Goal: Entertainment & Leisure: Consume media (video, audio)

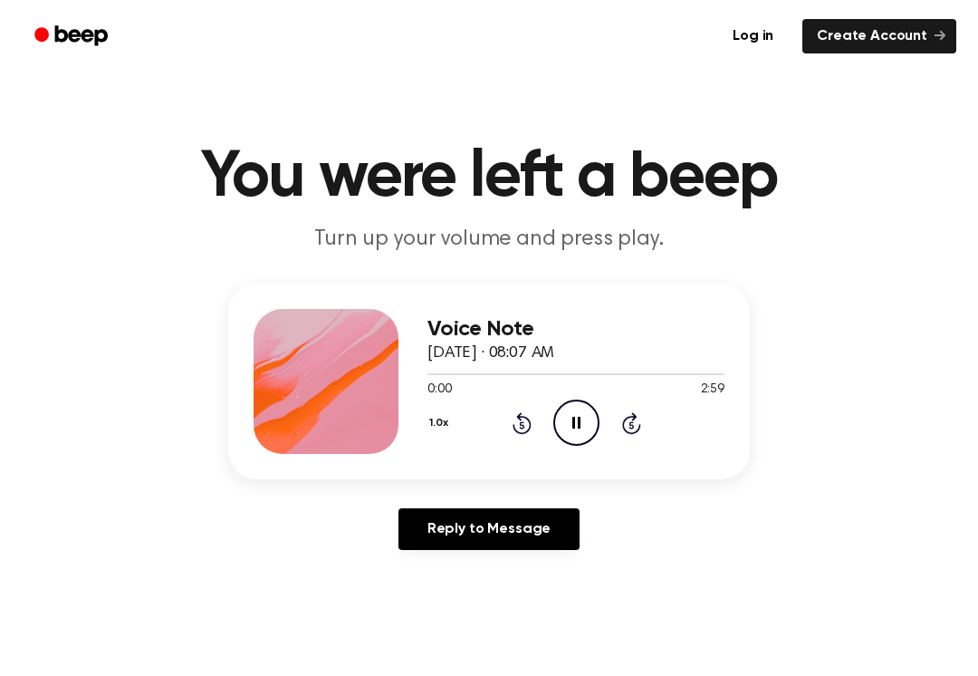
click at [432, 432] on button "1.0x" at bounding box center [441, 423] width 27 height 31
click at [556, 425] on icon "Play Audio" at bounding box center [577, 423] width 46 height 46
click at [435, 419] on button "1.0x" at bounding box center [441, 423] width 27 height 31
click at [583, 436] on icon "Play Audio" at bounding box center [577, 423] width 46 height 46
click at [523, 420] on icon "Rewind 5 seconds" at bounding box center [522, 423] width 20 height 24
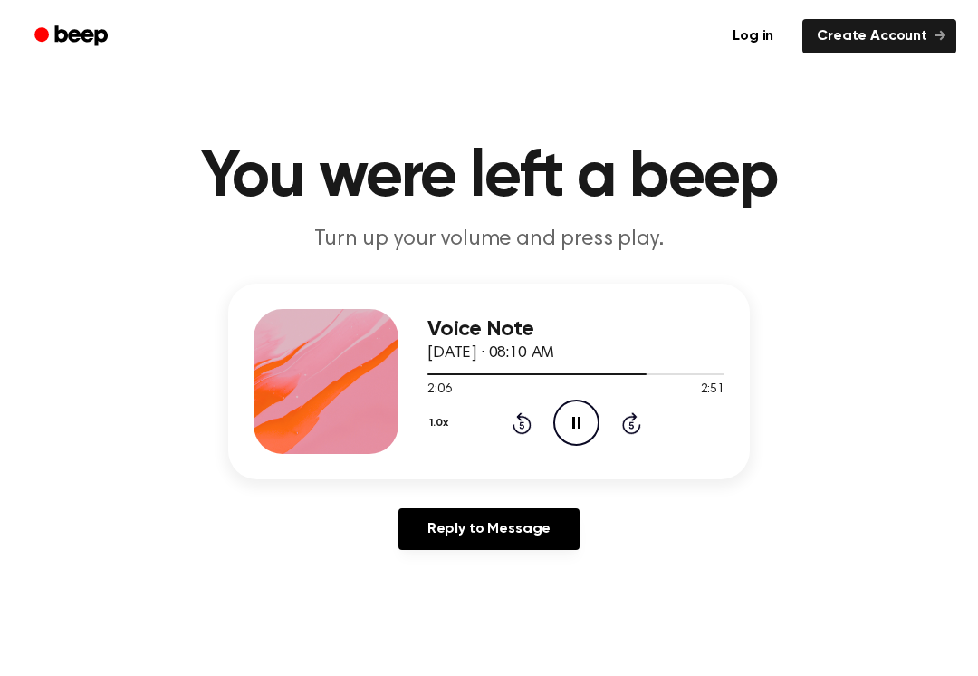
click at [519, 433] on icon at bounding box center [522, 423] width 19 height 22
click at [515, 425] on icon at bounding box center [522, 423] width 19 height 22
click at [572, 429] on icon "Play Audio" at bounding box center [577, 423] width 46 height 46
click at [515, 420] on icon "Rewind 5 seconds" at bounding box center [522, 423] width 20 height 24
click at [509, 420] on div "1.0x Rewind 5 seconds Pause Audio Skip 5 seconds" at bounding box center [576, 423] width 297 height 46
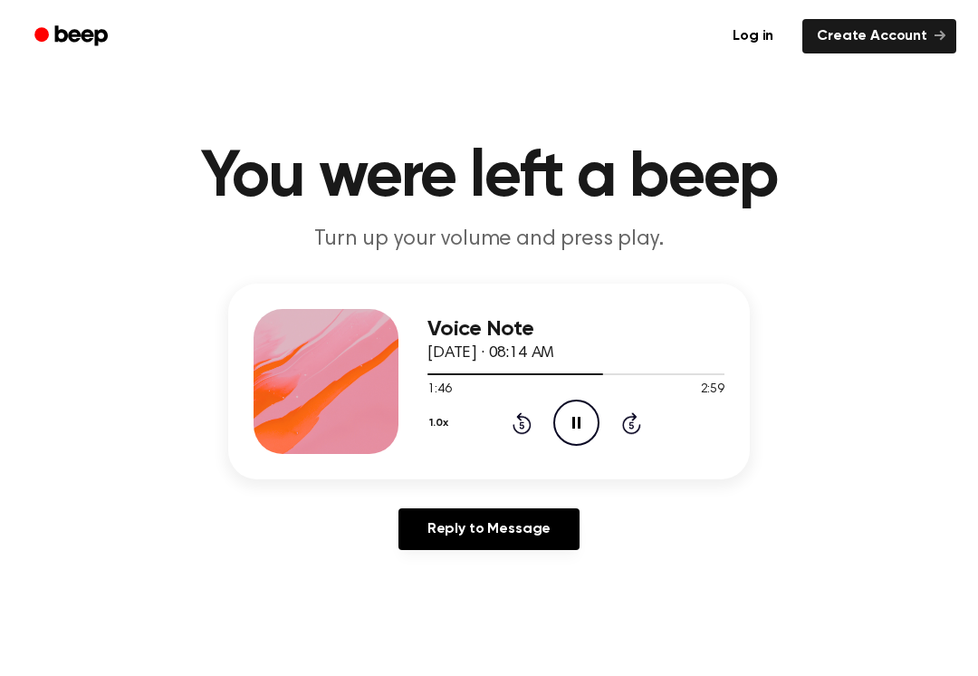
click at [515, 421] on icon "Rewind 5 seconds" at bounding box center [522, 423] width 20 height 24
click at [504, 445] on div "1.0x Rewind 5 seconds Pause Audio Skip 5 seconds" at bounding box center [576, 423] width 297 height 46
click at [521, 432] on icon at bounding box center [522, 423] width 19 height 22
click at [525, 427] on icon "Rewind 5 seconds" at bounding box center [522, 423] width 20 height 24
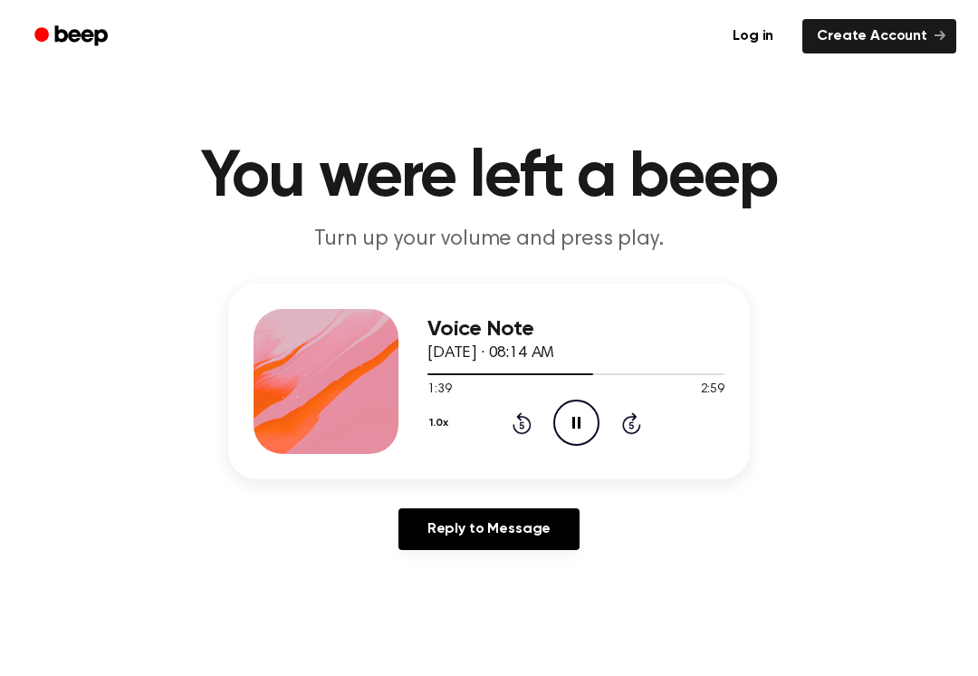
click at [525, 427] on icon "Rewind 5 seconds" at bounding box center [522, 423] width 20 height 24
click at [541, 414] on div "1.0x Rewind 5 seconds Pause Audio Skip 5 seconds" at bounding box center [576, 423] width 297 height 46
click at [531, 414] on icon "Rewind 5 seconds" at bounding box center [522, 423] width 20 height 24
click at [525, 412] on icon "Rewind 5 seconds" at bounding box center [522, 423] width 20 height 24
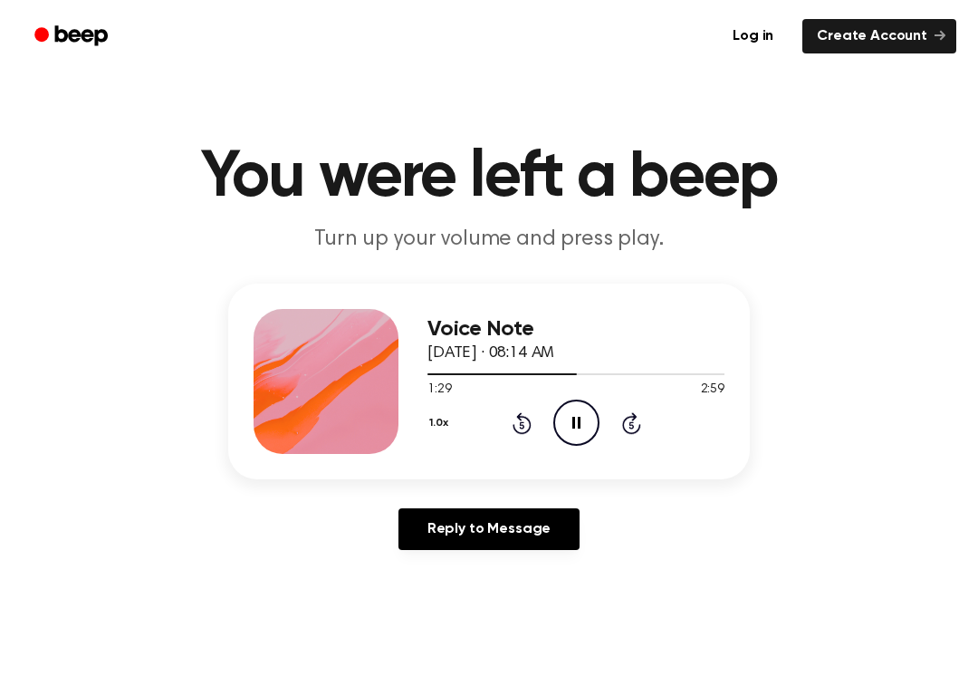
click at [522, 414] on icon at bounding box center [522, 423] width 19 height 22
click at [521, 415] on icon at bounding box center [522, 423] width 19 height 22
click at [522, 419] on icon at bounding box center [522, 423] width 19 height 22
